Goal: Information Seeking & Learning: Check status

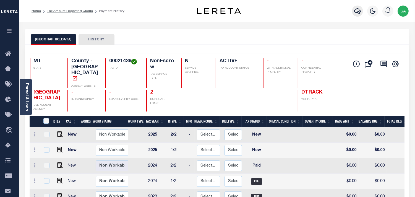
click at [357, 12] on icon "button" at bounding box center [357, 11] width 7 height 7
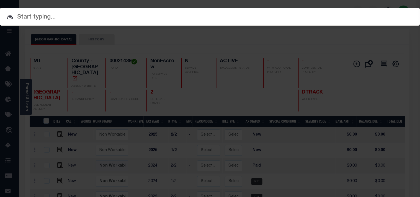
click at [319, 15] on input "text" at bounding box center [210, 17] width 420 height 10
paste input "4001220039579"
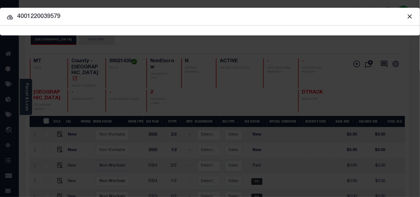
type input "4001220039579"
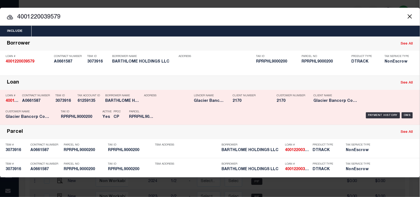
click at [162, 112] on div "Payment History OMS" at bounding box center [288, 115] width 260 height 16
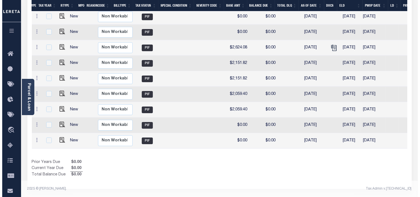
scroll to position [3, 0]
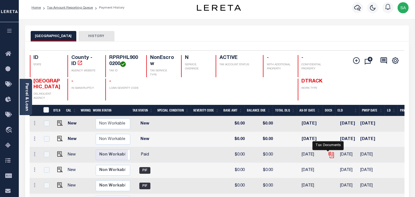
click at [328, 155] on icon "" at bounding box center [331, 154] width 7 height 7
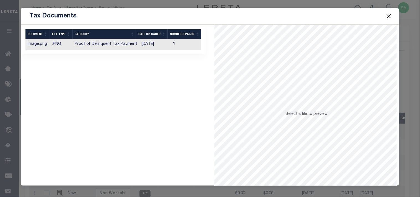
click at [147, 45] on td "[DATE]" at bounding box center [155, 44] width 32 height 11
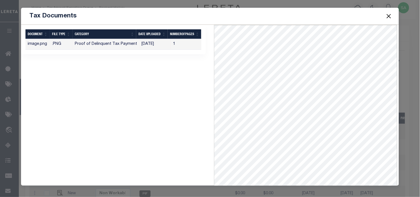
click at [390, 17] on button "Close" at bounding box center [388, 15] width 7 height 7
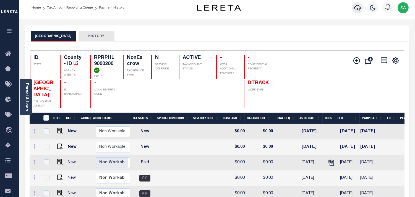
click at [352, 8] on button "button" at bounding box center [357, 7] width 11 height 11
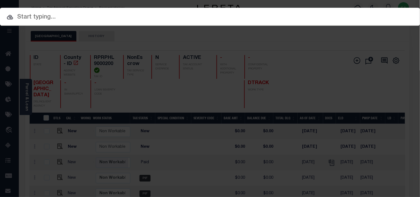
click at [331, 11] on div "Include Loans TBM Customers Borrowers Payments (Lender Non-Disb) Payments (Lend…" at bounding box center [210, 17] width 420 height 18
paste input "4009210037747"
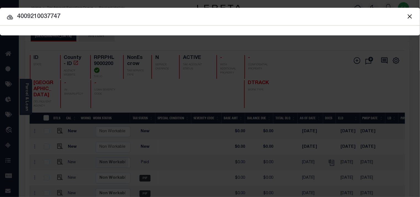
type input "4009210037747"
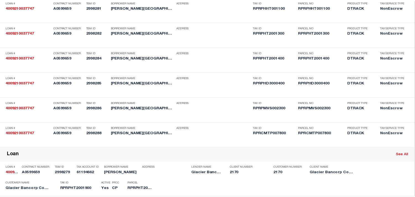
scroll to position [415, 0]
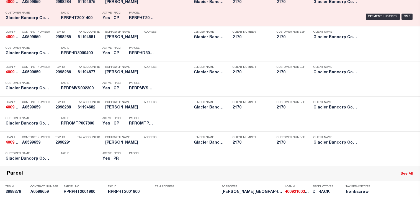
click at [175, 25] on div "Payment History OMS" at bounding box center [288, 17] width 252 height 16
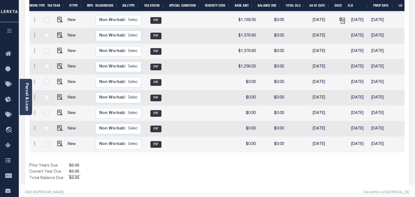
scroll to position [31, 0]
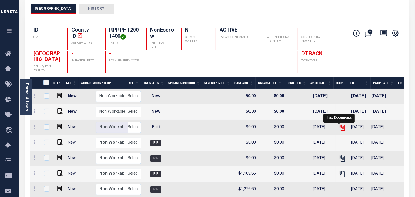
click at [339, 128] on icon "" at bounding box center [342, 127] width 7 height 7
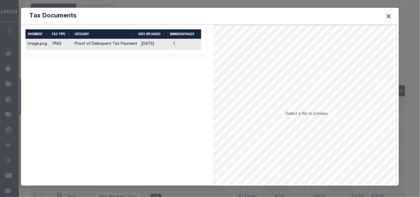
click at [150, 43] on td "[DATE]" at bounding box center [155, 44] width 32 height 11
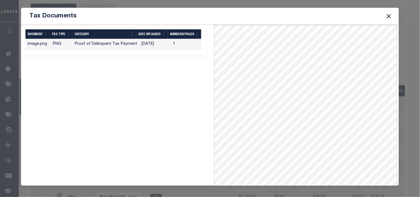
click at [389, 15] on button "Close" at bounding box center [388, 15] width 7 height 7
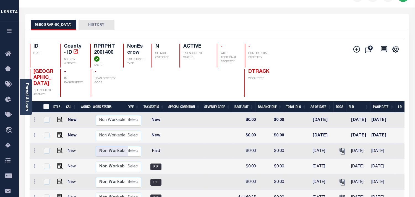
scroll to position [0, 0]
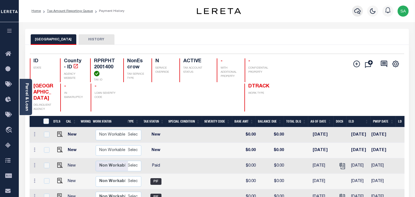
click at [361, 12] on icon "button" at bounding box center [357, 11] width 7 height 7
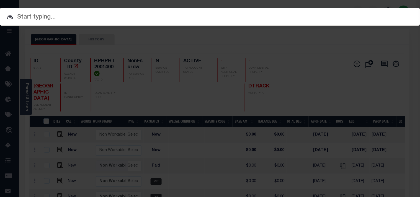
click at [328, 17] on input "text" at bounding box center [210, 17] width 420 height 10
paste input "4006220042155"
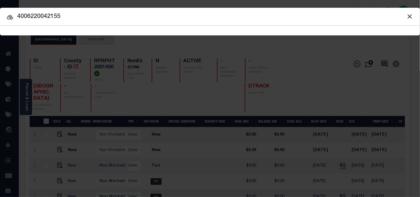
type input "4006220042155"
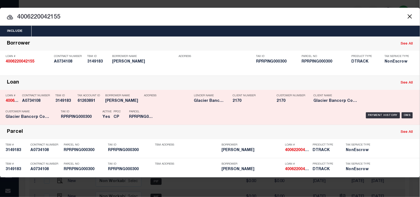
click at [168, 114] on div "Payment History OMS" at bounding box center [288, 115] width 252 height 16
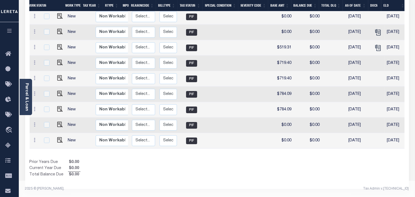
scroll to position [34, 0]
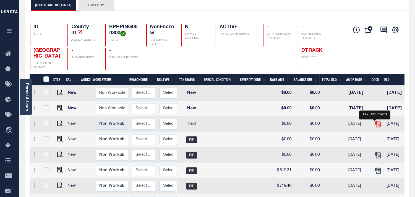
click at [375, 126] on icon "" at bounding box center [377, 124] width 7 height 7
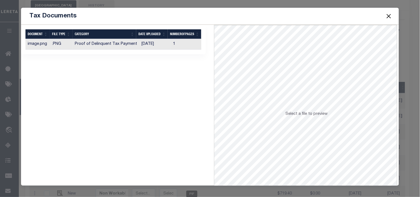
click at [163, 44] on td "[DATE]" at bounding box center [155, 44] width 32 height 11
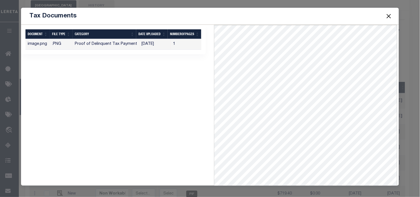
click at [388, 15] on button "Close" at bounding box center [388, 15] width 7 height 7
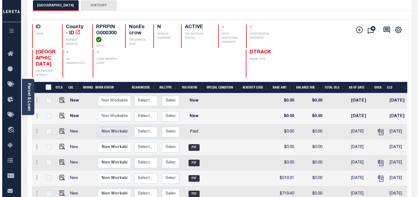
scroll to position [0, 0]
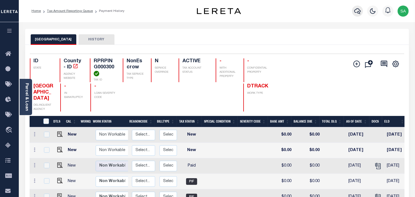
click at [361, 10] on icon "button" at bounding box center [357, 11] width 7 height 7
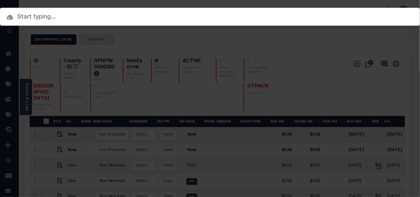
click at [343, 13] on input "text" at bounding box center [210, 17] width 420 height 10
paste input "4009210037923"
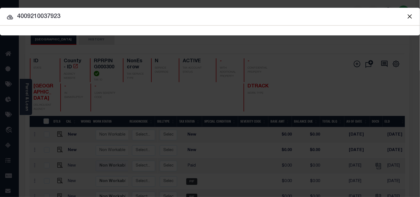
type input "4009210037923"
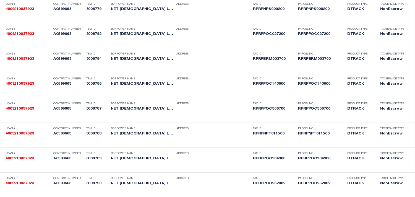
scroll to position [907, 0]
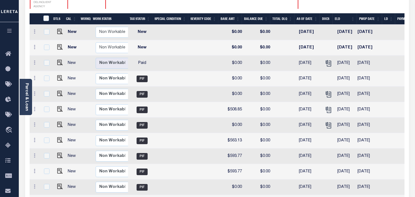
scroll to position [92, 0]
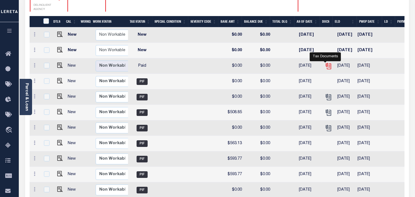
click at [325, 65] on icon "" at bounding box center [328, 65] width 7 height 7
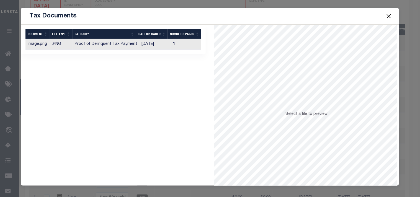
click at [157, 45] on td "[DATE]" at bounding box center [155, 44] width 32 height 11
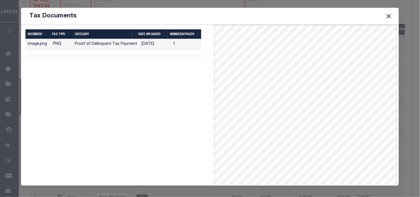
click at [389, 17] on button "Close" at bounding box center [388, 15] width 7 height 7
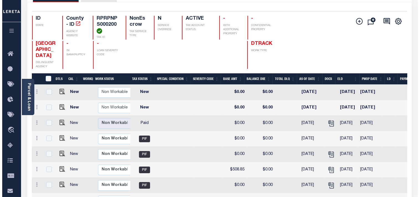
scroll to position [0, 0]
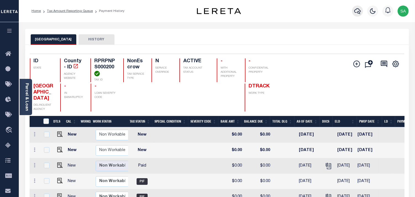
click at [353, 11] on button "button" at bounding box center [357, 11] width 11 height 11
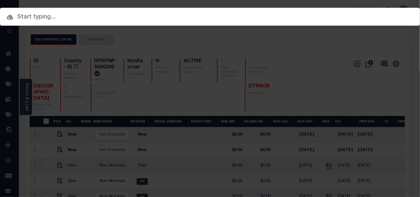
click at [330, 25] on div "Include Loans TBM Customers Borrowers Payments (Lender Non-Disb) Payments (Lend…" at bounding box center [210, 30] width 420 height 10
paste input "4009210037923"
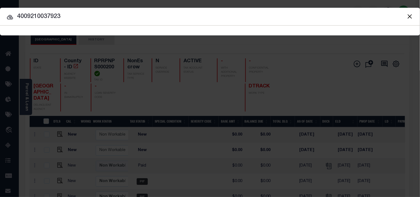
type input "4009210037923"
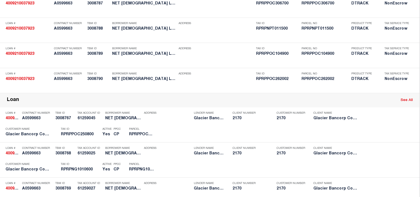
scroll to position [1013, 0]
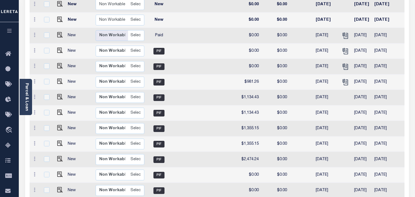
scroll to position [31, 0]
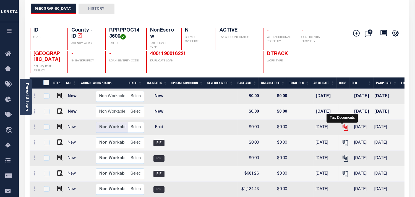
click at [342, 128] on icon "" at bounding box center [345, 127] width 7 height 7
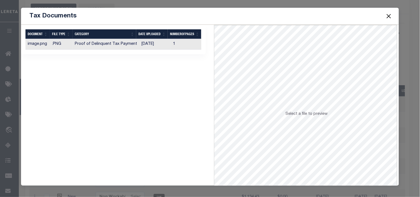
click at [160, 46] on td "[DATE]" at bounding box center [155, 44] width 32 height 11
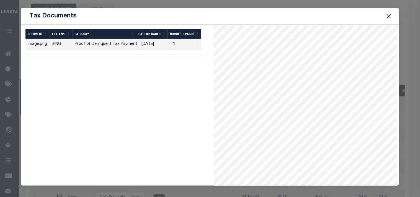
click at [390, 15] on button "Close" at bounding box center [388, 15] width 7 height 7
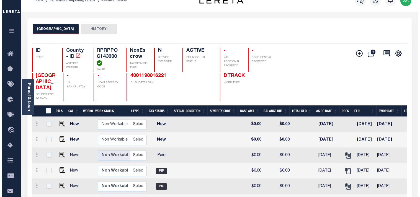
scroll to position [0, 0]
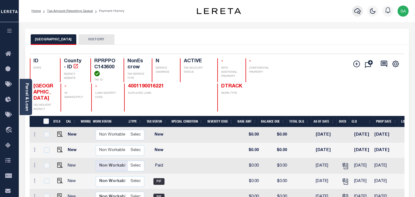
click at [357, 12] on icon "button" at bounding box center [357, 11] width 7 height 7
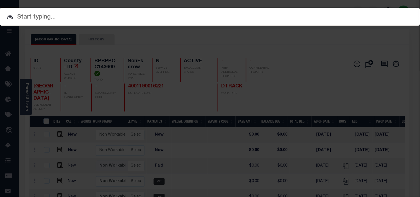
click at [341, 14] on input "text" at bounding box center [210, 17] width 420 height 10
paste input "4009210037923"
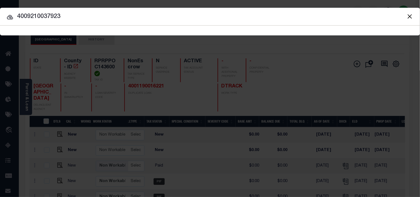
type input "4009210037923"
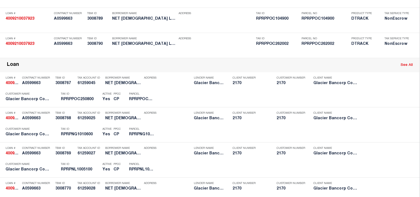
scroll to position [1048, 0]
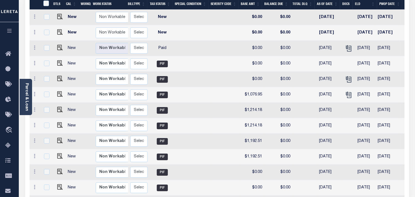
scroll to position [65, 0]
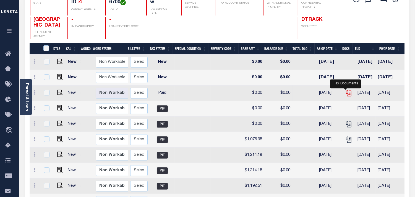
click at [345, 95] on icon "" at bounding box center [348, 93] width 7 height 7
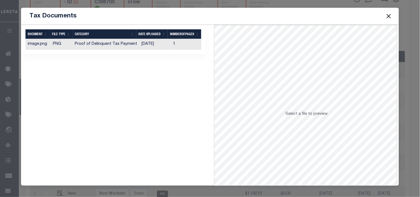
click at [150, 44] on td "[DATE]" at bounding box center [155, 44] width 32 height 11
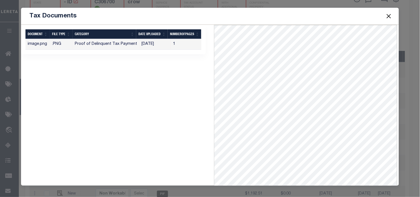
click at [387, 17] on button "Close" at bounding box center [388, 15] width 7 height 7
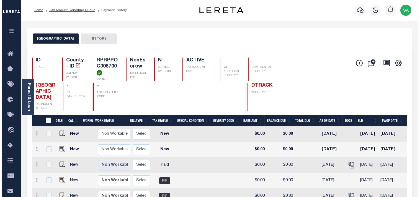
scroll to position [0, 0]
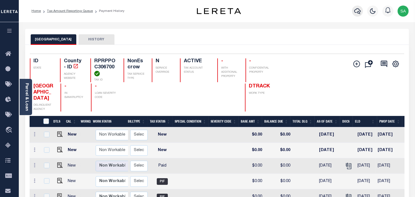
click at [361, 11] on button "button" at bounding box center [357, 11] width 11 height 11
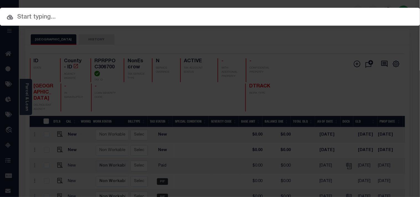
click at [335, 12] on input "text" at bounding box center [210, 17] width 420 height 10
paste input "4006220042131"
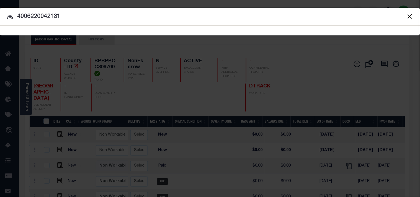
type input "4006220042131"
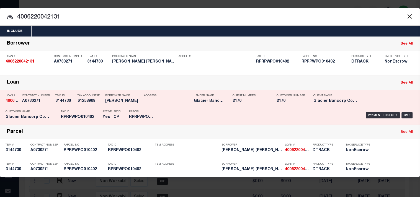
click at [176, 112] on div "Payment History OMS" at bounding box center [288, 115] width 252 height 16
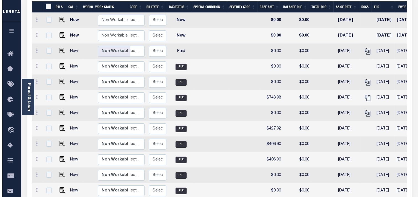
scroll to position [31, 0]
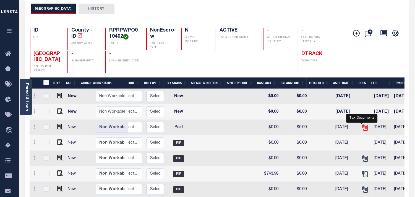
click at [362, 129] on icon "" at bounding box center [364, 127] width 7 height 7
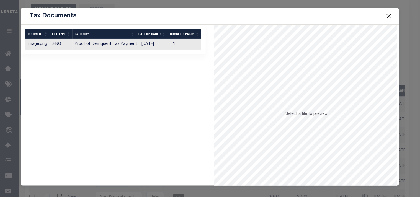
click at [153, 46] on td "[DATE]" at bounding box center [155, 44] width 32 height 11
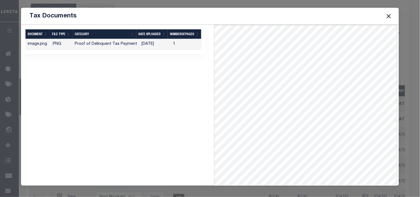
click at [387, 15] on button "Close" at bounding box center [388, 15] width 7 height 7
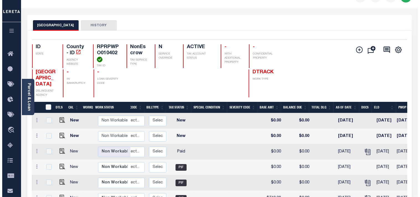
scroll to position [0, 0]
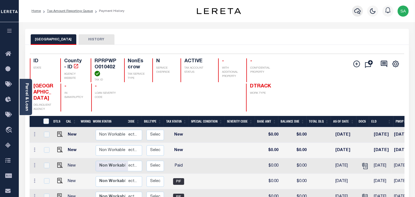
click at [358, 11] on icon "button" at bounding box center [357, 11] width 7 height 7
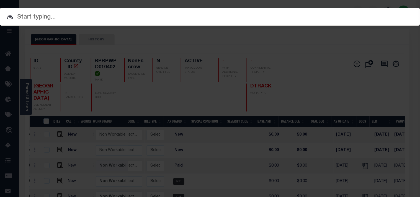
click at [331, 12] on input "text" at bounding box center [210, 17] width 420 height 10
paste input "4012220044299"
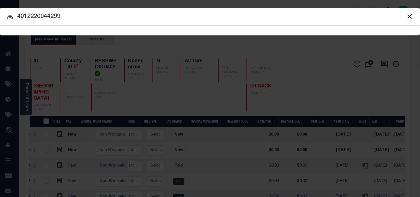
type input "4012220044299"
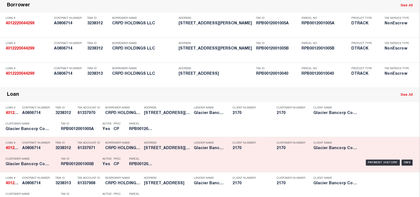
scroll to position [95, 0]
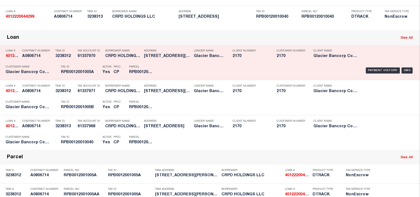
click at [173, 79] on div "Payment History OMS" at bounding box center [288, 70] width 252 height 16
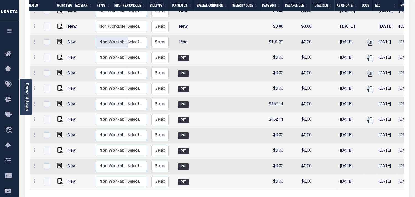
scroll to position [34, 0]
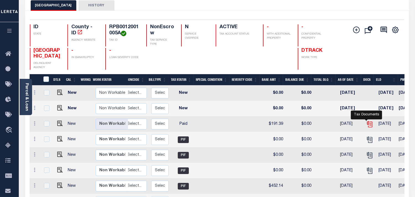
click at [367, 124] on icon "" at bounding box center [369, 124] width 7 height 7
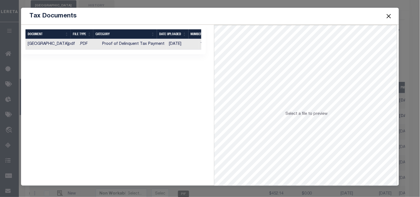
click at [155, 44] on td "Proof of Delinquent Tax Payment" at bounding box center [133, 44] width 67 height 11
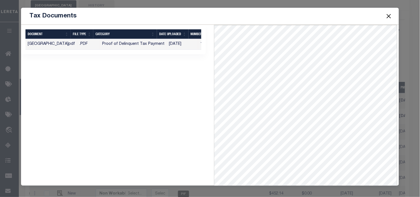
click at [388, 16] on button "Close" at bounding box center [388, 15] width 7 height 7
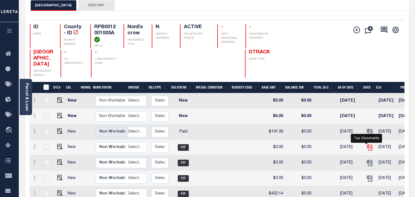
click at [367, 149] on icon "" at bounding box center [369, 146] width 4 height 4
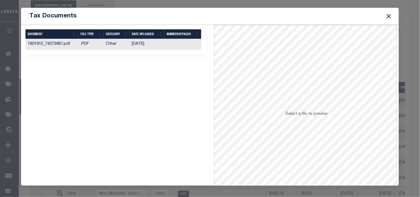
click at [148, 45] on td "01/31/2025" at bounding box center [147, 44] width 35 height 11
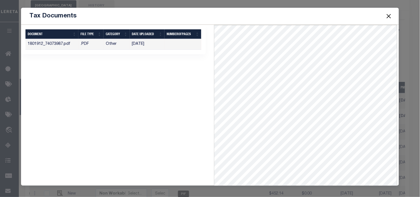
click at [390, 17] on button "Close" at bounding box center [388, 15] width 7 height 7
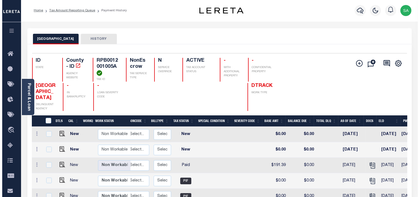
scroll to position [0, 0]
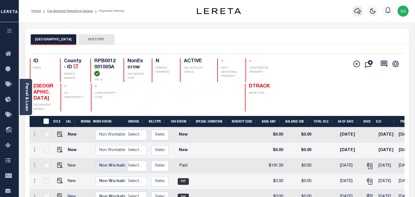
click at [361, 13] on icon "button" at bounding box center [357, 11] width 7 height 7
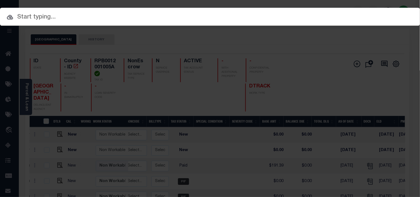
click at [308, 17] on input "text" at bounding box center [210, 17] width 420 height 10
paste input "4001250052867"
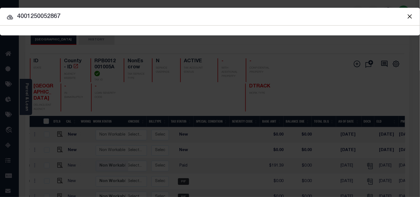
type input "4001250052867"
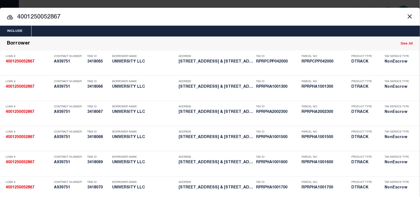
scroll to position [455, 0]
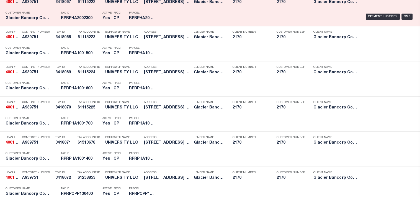
click at [174, 9] on div "Address 1591 ZENER ST & 3020 S 5TH AVE ..." at bounding box center [167, 1] width 47 height 16
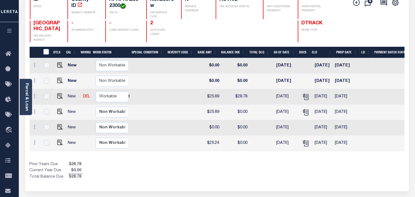
scroll to position [0, 146]
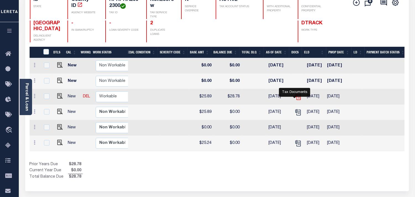
click at [296, 98] on icon "" at bounding box center [298, 95] width 4 height 4
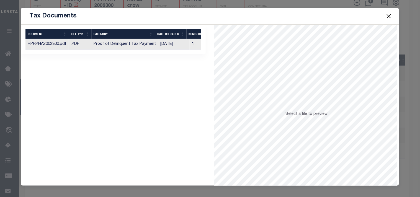
drag, startPoint x: 173, startPoint y: 45, endPoint x: 198, endPoint y: 50, distance: 26.0
click at [173, 45] on td "[DATE]" at bounding box center [174, 44] width 32 height 11
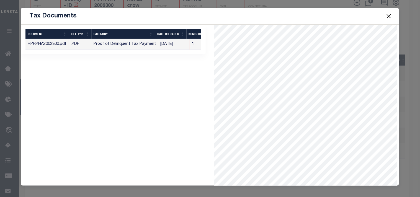
click at [389, 17] on button "Close" at bounding box center [388, 15] width 7 height 7
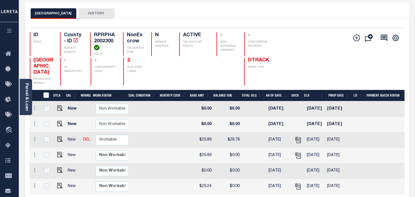
scroll to position [61, 0]
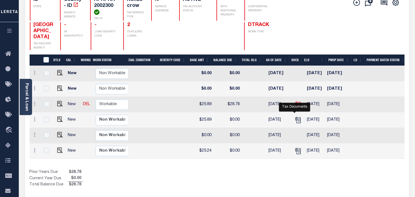
click at [296, 106] on icon "" at bounding box center [298, 103] width 4 height 4
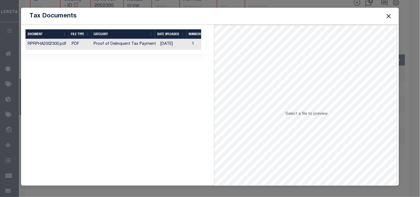
click at [152, 44] on td "Proof of Delinquent Tax Payment" at bounding box center [124, 44] width 67 height 11
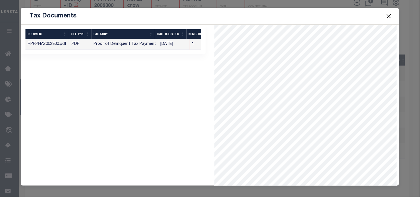
click at [389, 15] on button "Close" at bounding box center [388, 15] width 7 height 7
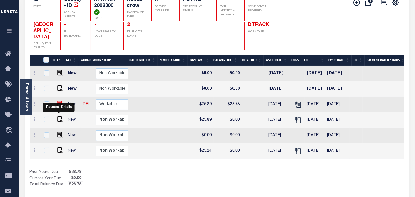
click at [57, 106] on img "" at bounding box center [60, 104] width 6 height 6
checkbox input "true"
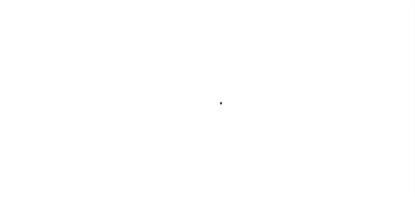
checkbox input "false"
type input "[DATE]"
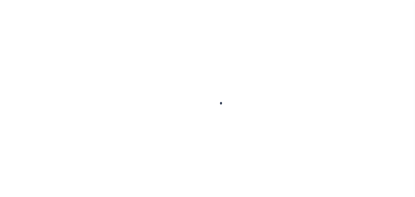
type input "[DATE]"
select select "DUE"
type input "$25.89"
type input "$2.89"
type input "$28.78"
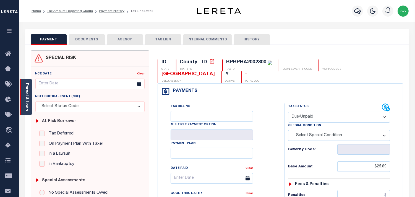
click at [28, 86] on link "Parcel & Loan" at bounding box center [27, 97] width 4 height 28
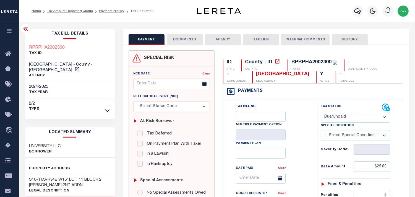
click at [187, 37] on button "DOCUMENTS" at bounding box center [185, 39] width 36 height 11
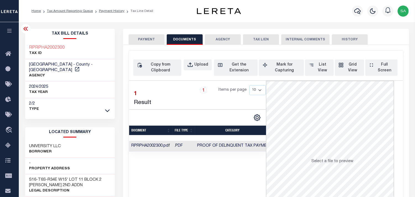
click at [146, 40] on button "PAYMENT" at bounding box center [147, 39] width 36 height 11
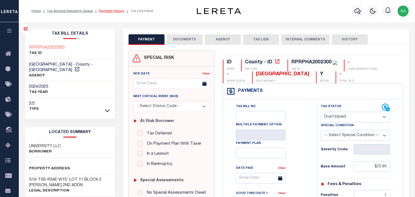
click at [112, 11] on link "Payment History" at bounding box center [111, 10] width 25 height 3
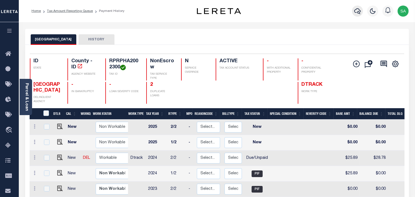
click at [361, 12] on button "button" at bounding box center [357, 11] width 11 height 11
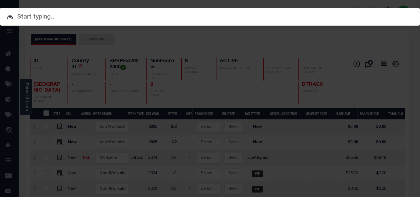
click at [344, 13] on input "text" at bounding box center [210, 17] width 420 height 10
paste input "4003230045155"
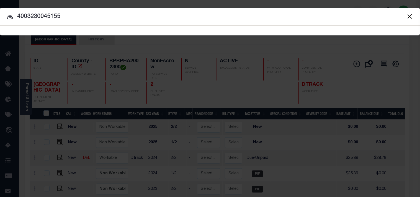
type input "4003230045155"
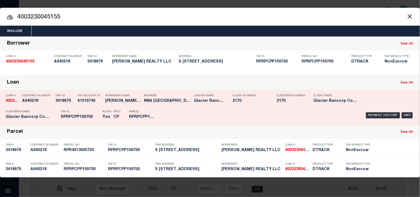
click at [88, 105] on div "Tax Account ID 61516740" at bounding box center [89, 99] width 25 height 16
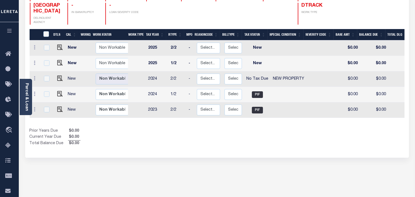
scroll to position [26, 0]
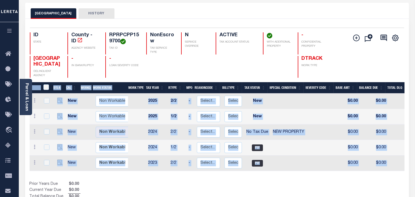
drag, startPoint x: 231, startPoint y: 174, endPoint x: 313, endPoint y: 175, distance: 81.9
click at [313, 175] on div "DTLS CAL WorkQ Work Status Work Type Tax Year RType MPO ReasonCode BillType Tax…" at bounding box center [217, 141] width 375 height 118
click at [288, 178] on div "DTLS CAL WorkQ Work Status Work Type Tax Year RType MPO ReasonCode BillType Tax…" at bounding box center [217, 141] width 375 height 118
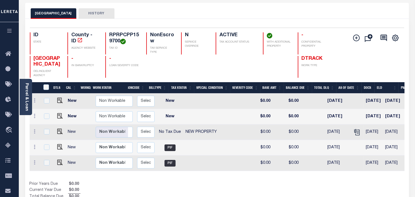
scroll to position [0, 87]
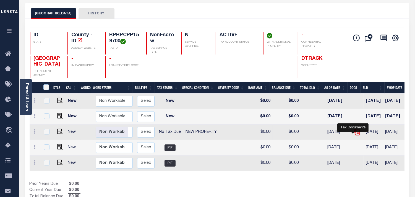
click at [353, 131] on icon "" at bounding box center [356, 132] width 7 height 7
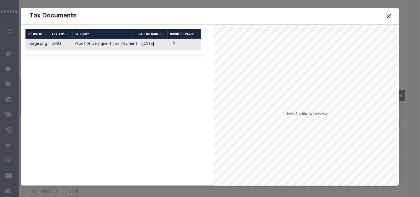
click at [155, 44] on td "[DATE]" at bounding box center [155, 44] width 32 height 11
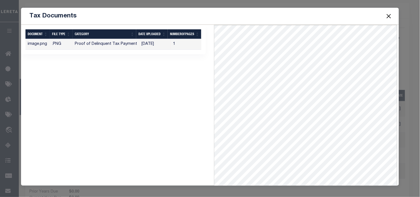
click at [391, 17] on button "Close" at bounding box center [388, 15] width 7 height 7
